Goal: Book appointment/travel/reservation

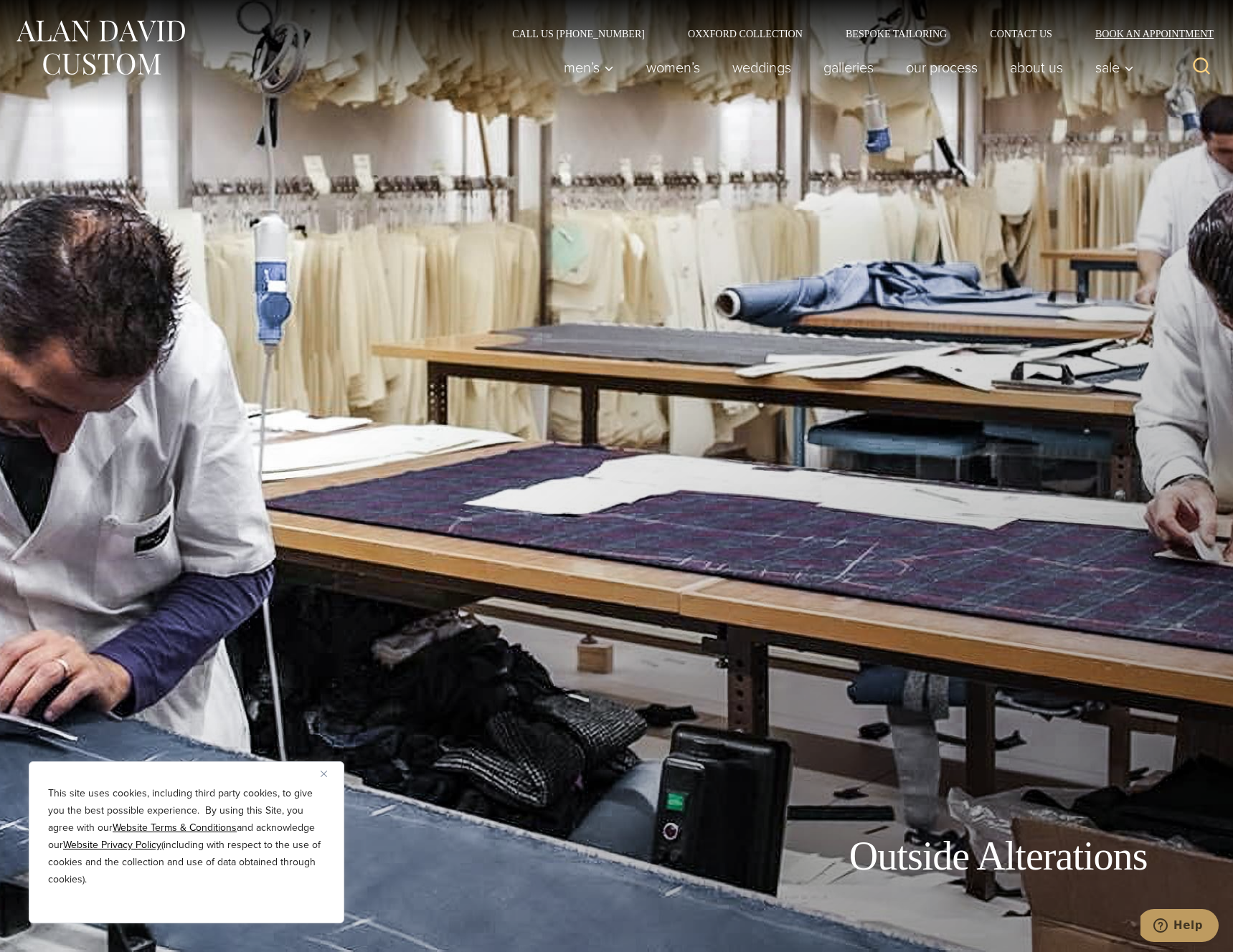
click at [1148, 38] on link "Book an Appointment" at bounding box center [1146, 34] width 145 height 10
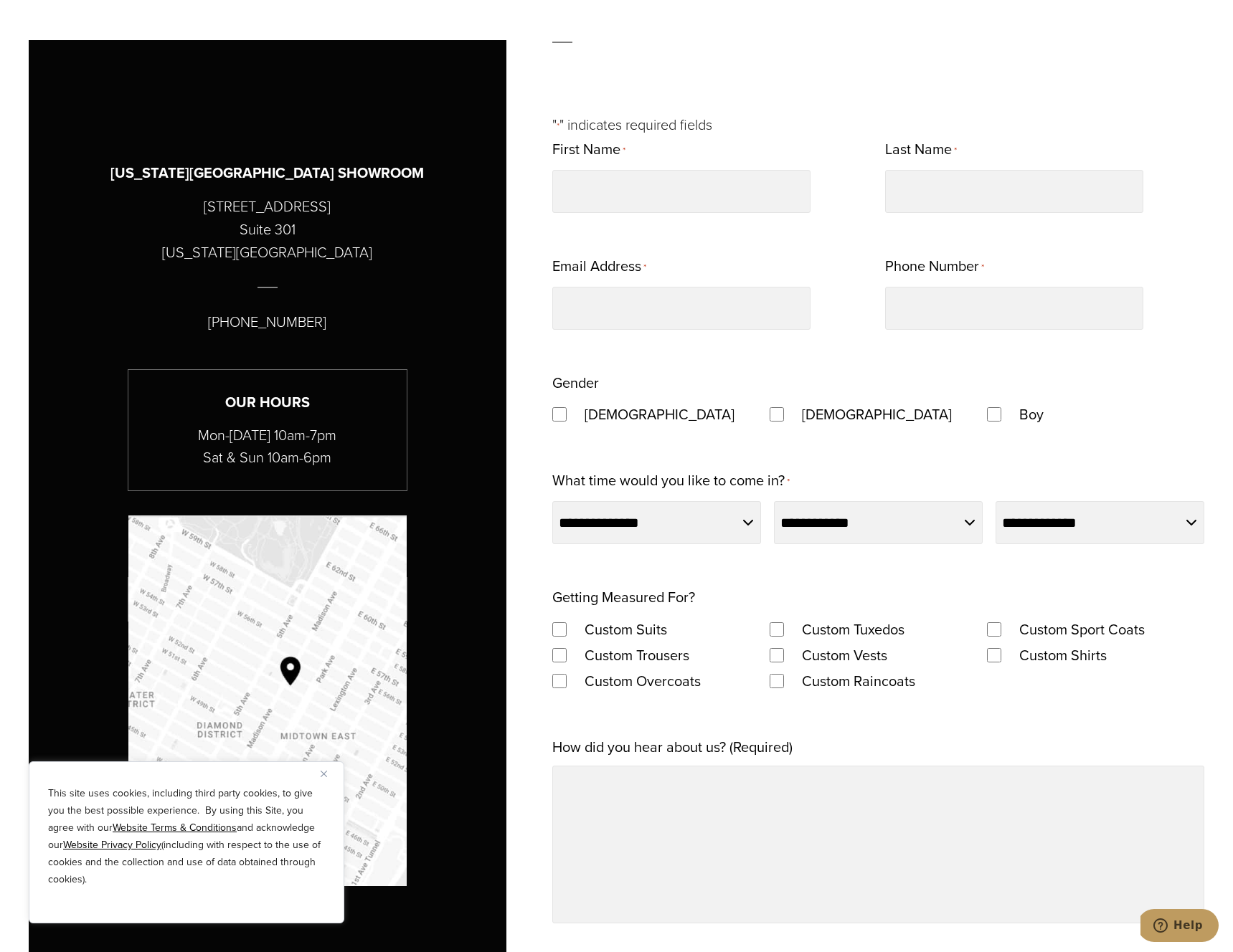
scroll to position [1077, 0]
